Goal: Navigation & Orientation: Find specific page/section

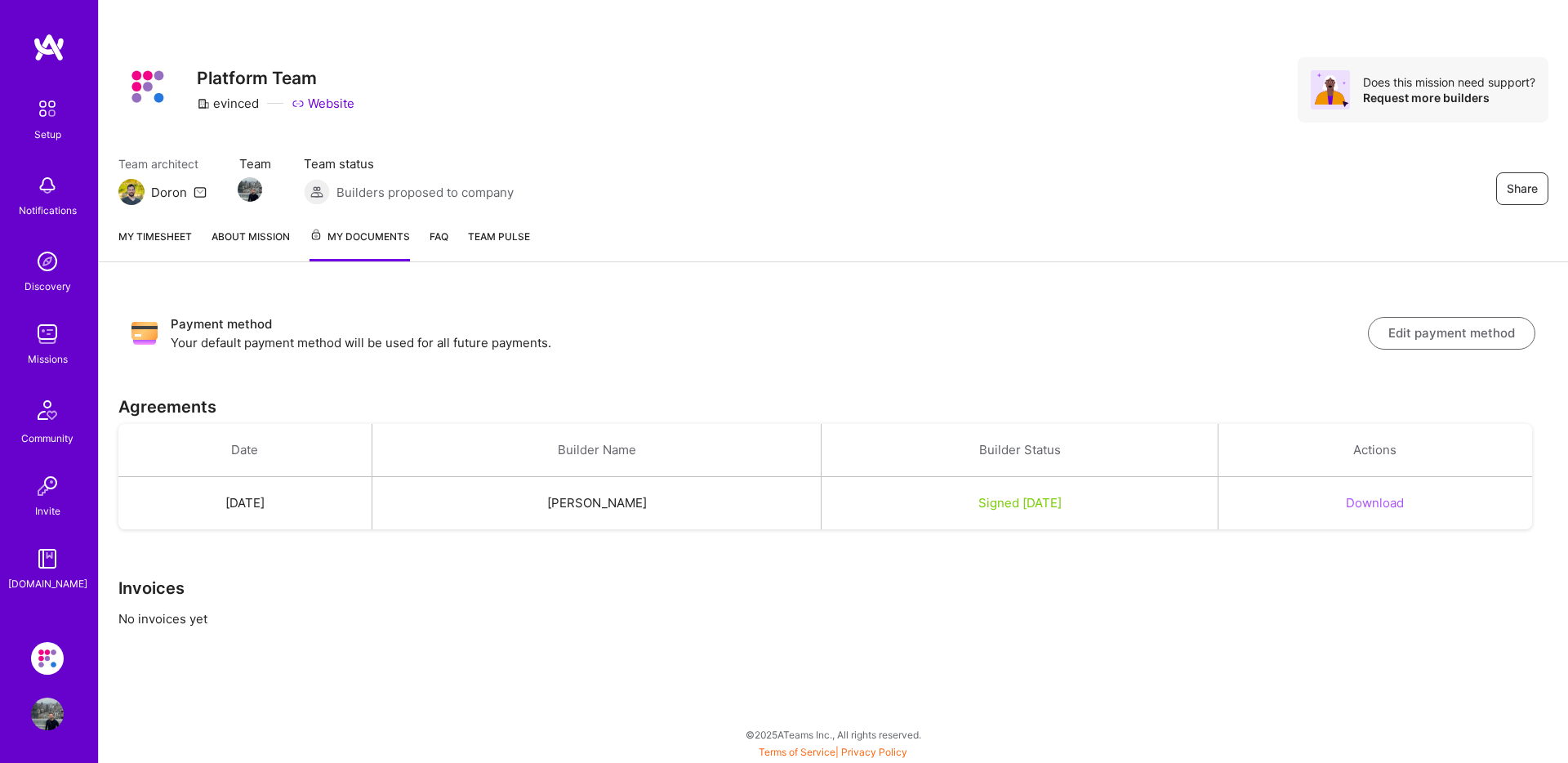
click at [434, 243] on link "FAQ" at bounding box center [439, 244] width 19 height 33
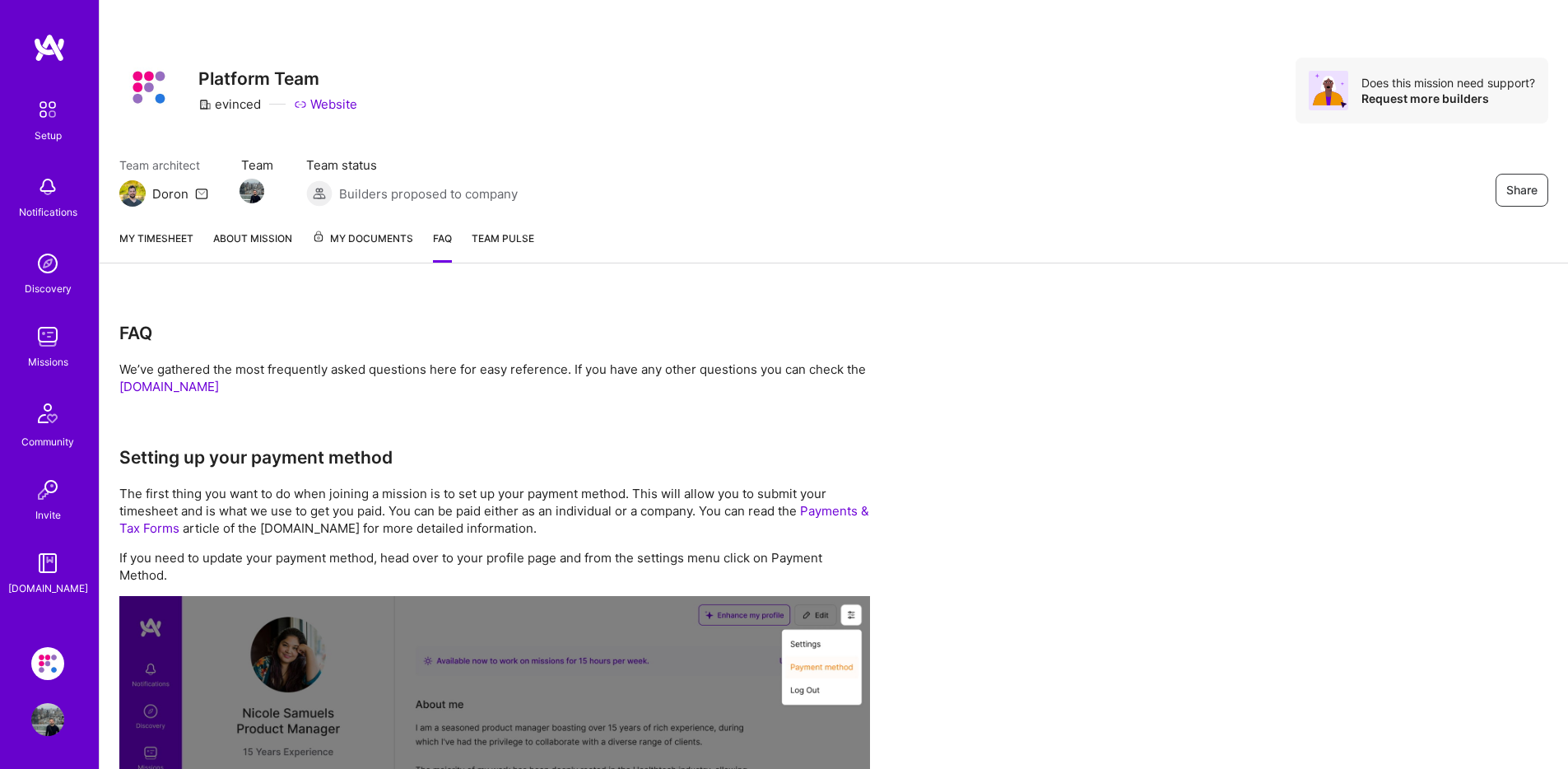
click at [367, 237] on span "My Documents" at bounding box center [361, 238] width 101 height 18
